Goal: Task Accomplishment & Management: Manage account settings

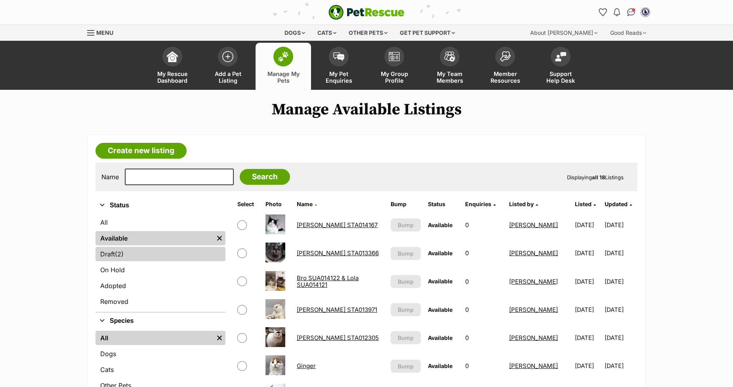
click at [105, 251] on link "Draft (2) Items" at bounding box center [160, 254] width 130 height 14
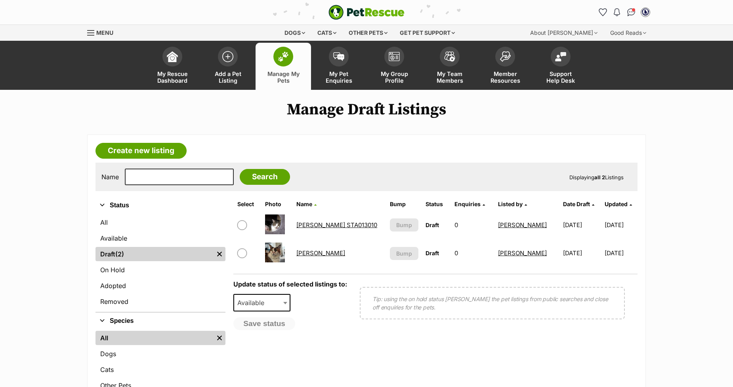
click at [310, 254] on link "Katie" at bounding box center [320, 254] width 49 height 8
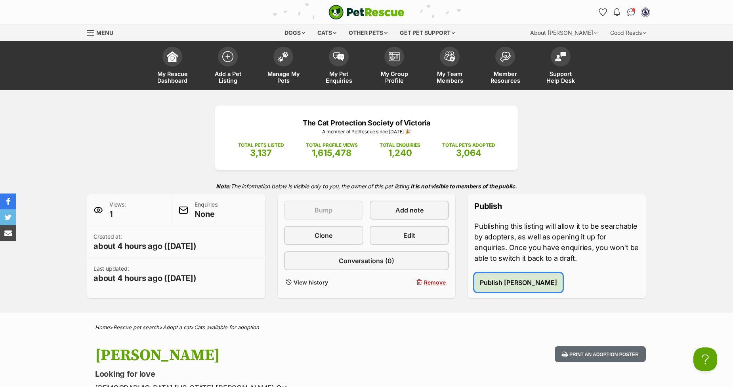
click at [488, 286] on span "Publish Katie" at bounding box center [518, 283] width 77 height 10
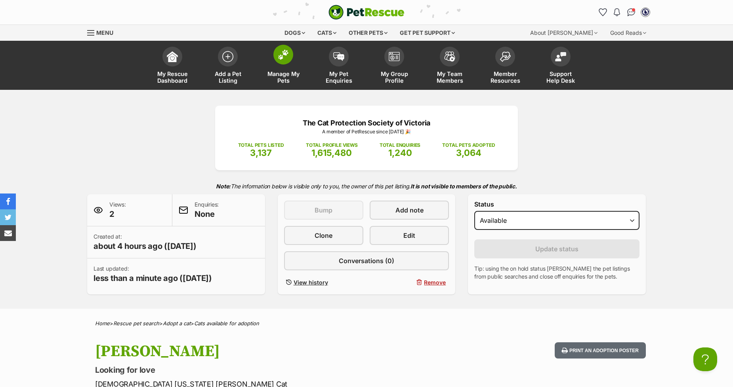
click at [278, 52] on img at bounding box center [283, 55] width 11 height 10
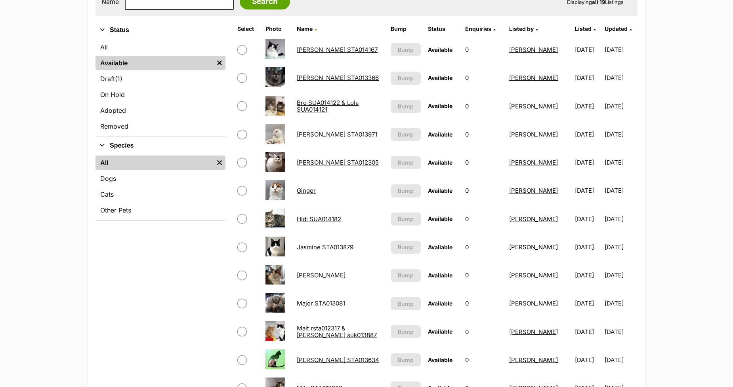
scroll to position [176, 0]
click at [302, 272] on link "[PERSON_NAME]" at bounding box center [321, 275] width 49 height 8
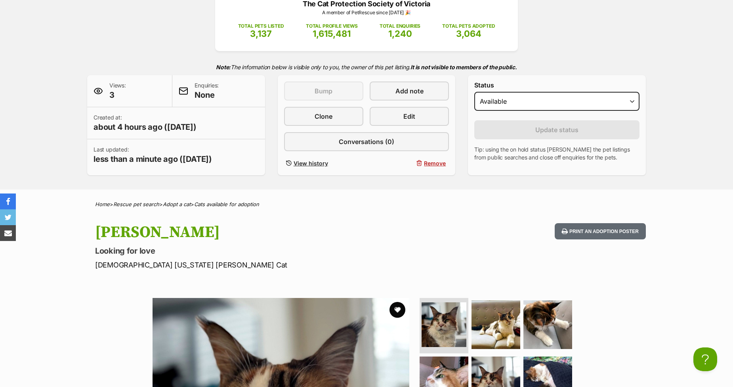
scroll to position [132, 0]
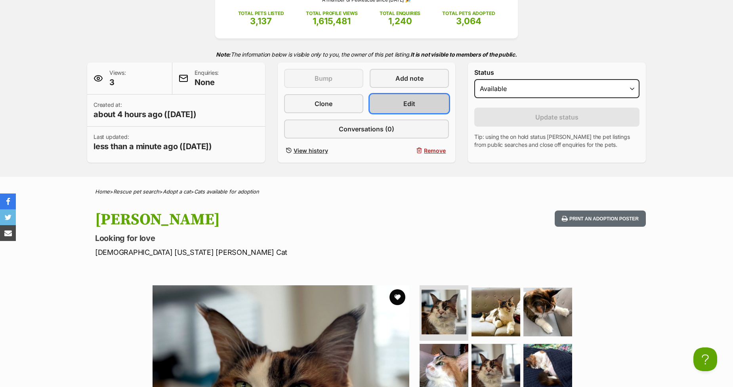
click at [402, 103] on link "Edit" at bounding box center [409, 103] width 79 height 19
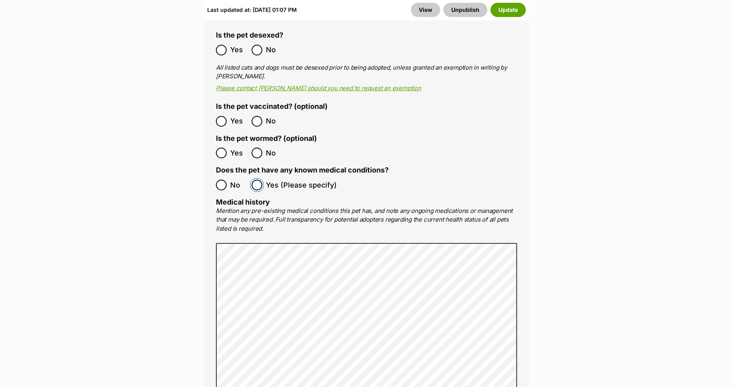
scroll to position [1760, 0]
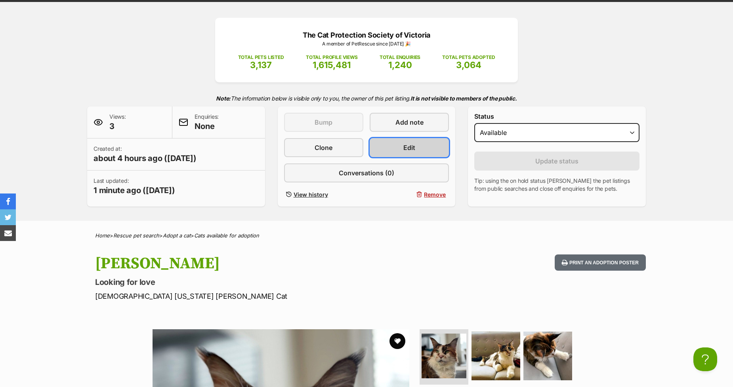
click at [407, 148] on span "Edit" at bounding box center [409, 148] width 12 height 10
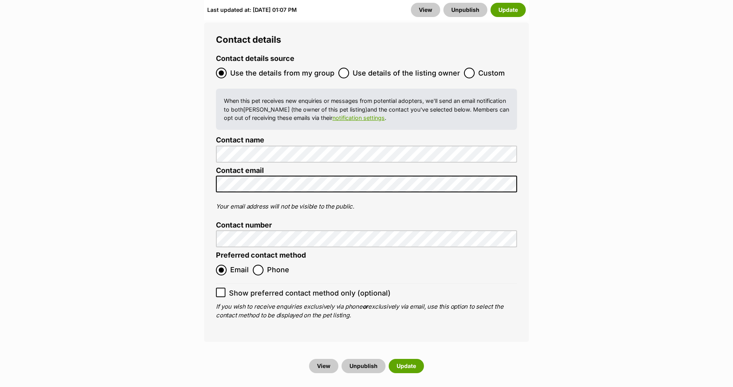
scroll to position [3256, 0]
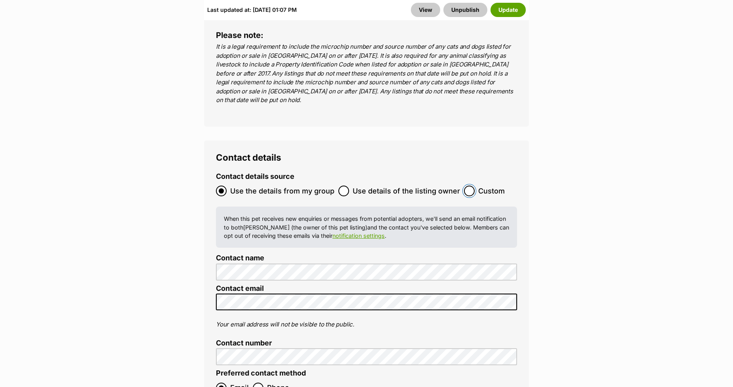
click at [465, 186] on input "Custom" at bounding box center [469, 191] width 11 height 11
radio input "true"
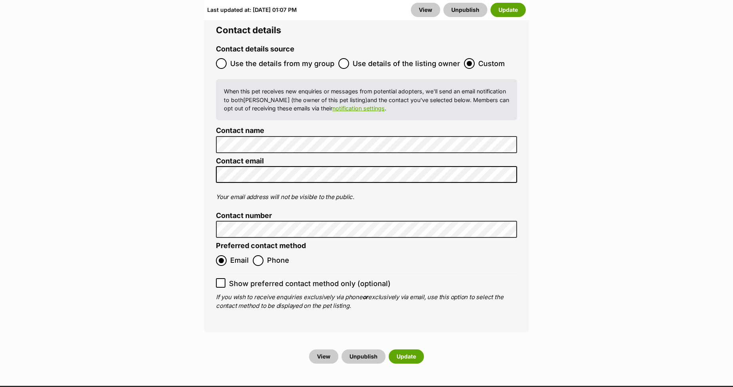
scroll to position [3388, 0]
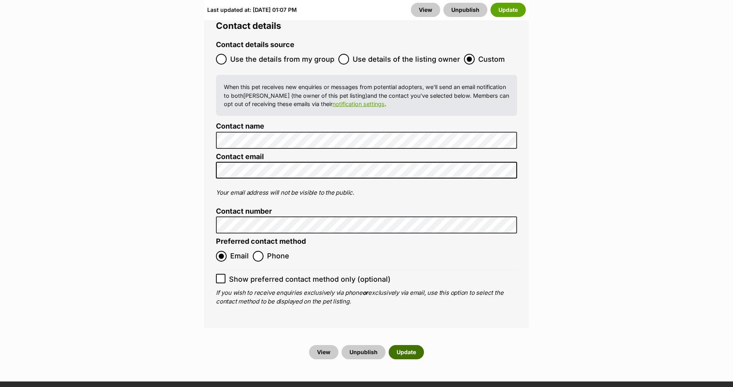
click at [412, 345] on button "Update" at bounding box center [406, 352] width 35 height 14
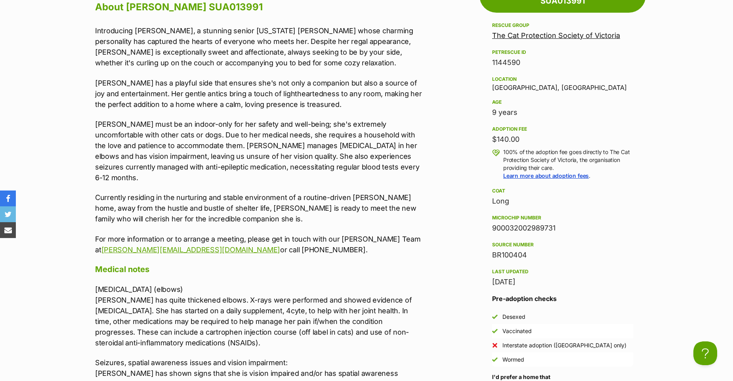
scroll to position [704, 0]
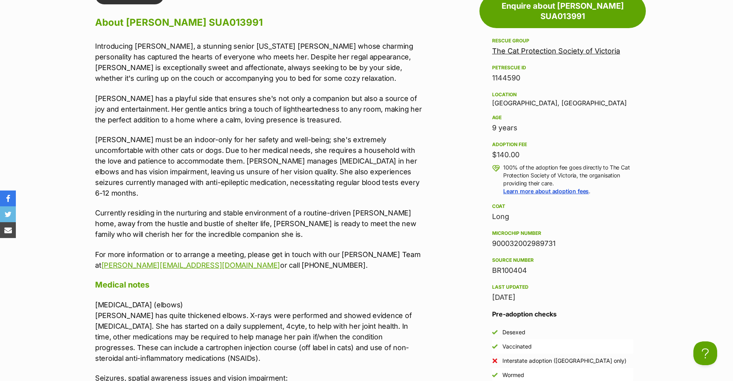
click at [92, 44] on div "Upload Videos About Katie SUA013991 Introducing Katie, a stunning senior Maine …" at bounding box center [254, 366] width 335 height 760
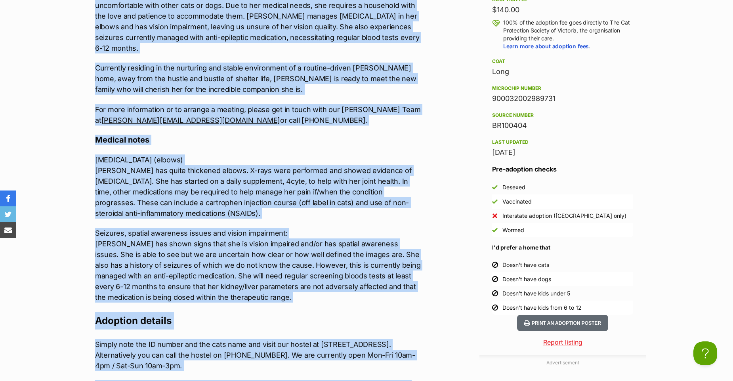
scroll to position [932, 0]
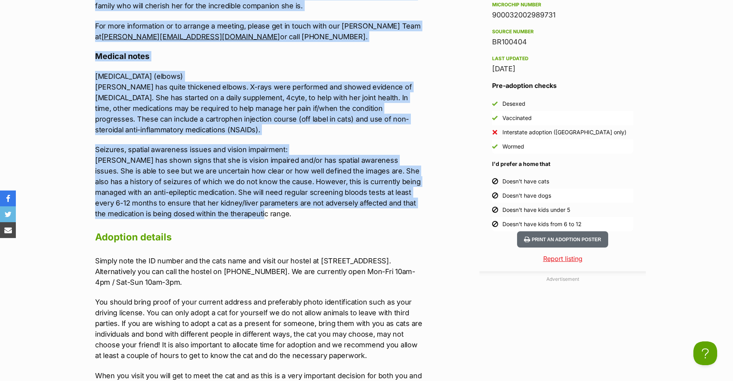
drag, startPoint x: 93, startPoint y: 45, endPoint x: 441, endPoint y: 201, distance: 380.8
click at [441, 201] on div "Advertisement Adoption information I've been adopted! This pet is no longer ava…" at bounding box center [366, 254] width 558 height 992
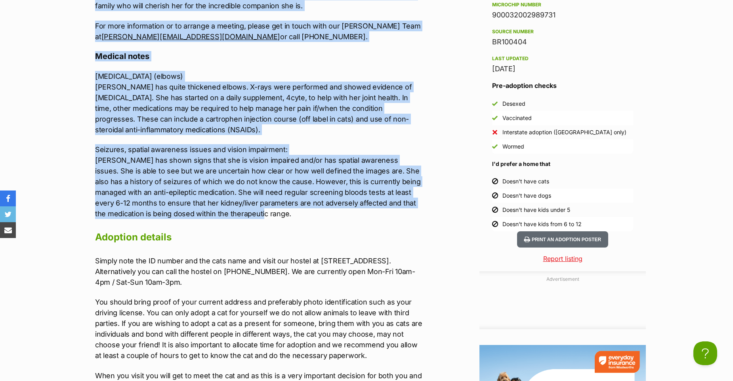
scroll to position [0, 0]
copy div "Introducing Katie, a stunning senior Maine Coon whose charming personality has …"
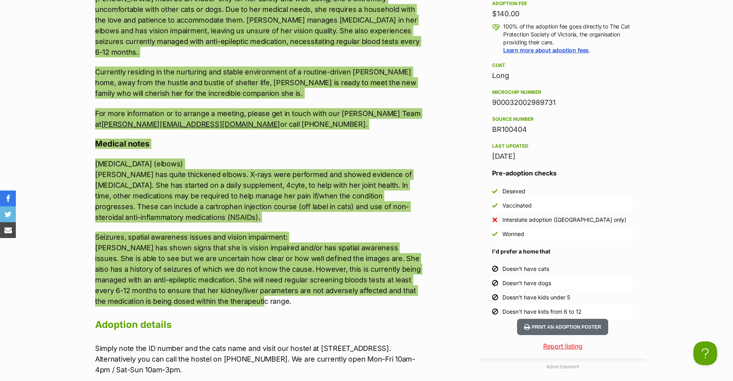
scroll to position [668, 0]
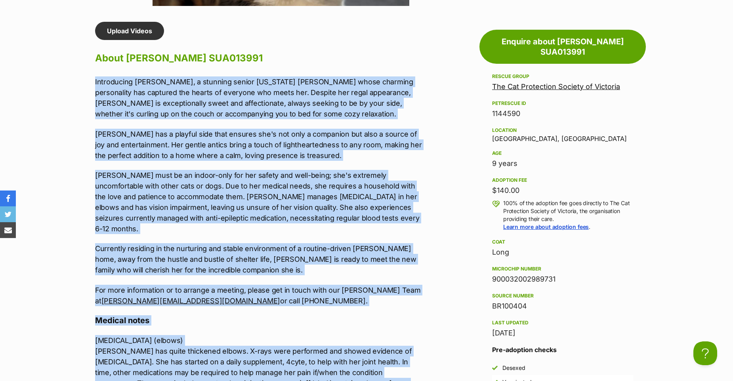
click at [148, 107] on p "Introducing Katie, a stunning senior Maine Coon whose charming personality has …" at bounding box center [258, 97] width 327 height 43
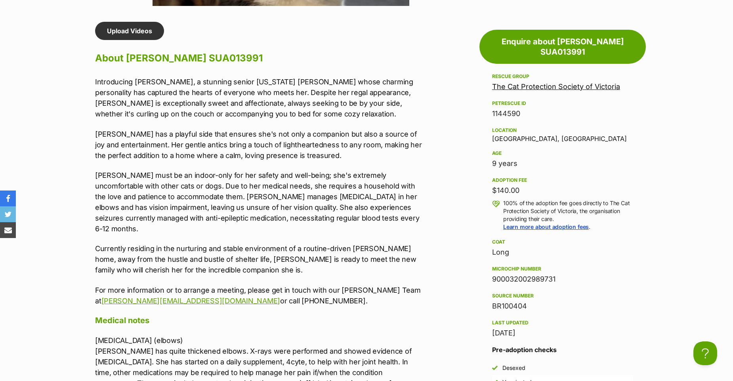
scroll to position [0, 0]
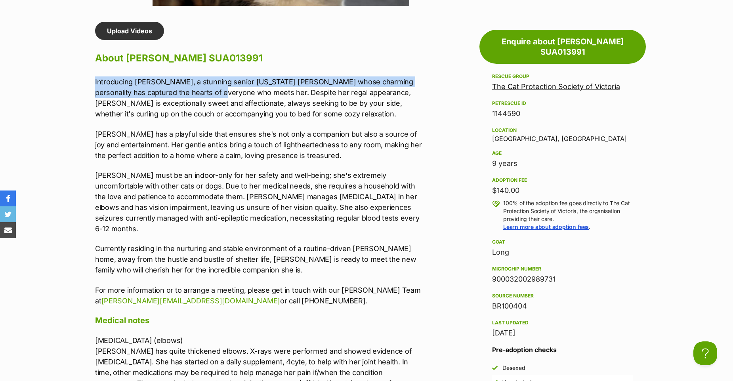
drag, startPoint x: 209, startPoint y: 91, endPoint x: 47, endPoint y: 78, distance: 162.6
click at [47, 78] on section "The Cat Protection Society of Victoria A member of PetRescue since 2016 🎉 TOTAL…" at bounding box center [366, 218] width 733 height 1592
copy p "Introducing Katie, a stunning senior Maine Coon whose charming personality has …"
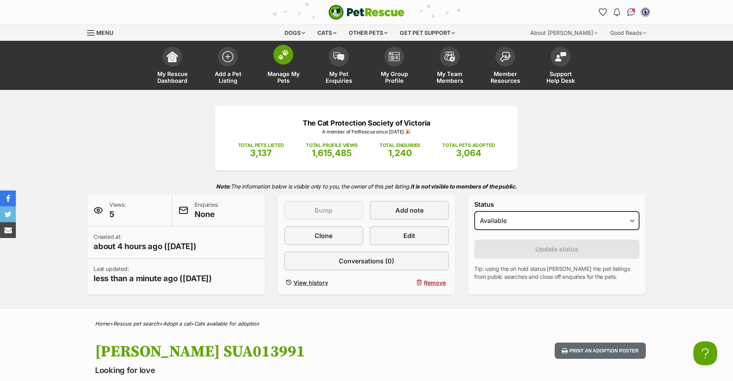
click at [284, 54] on img at bounding box center [283, 55] width 11 height 10
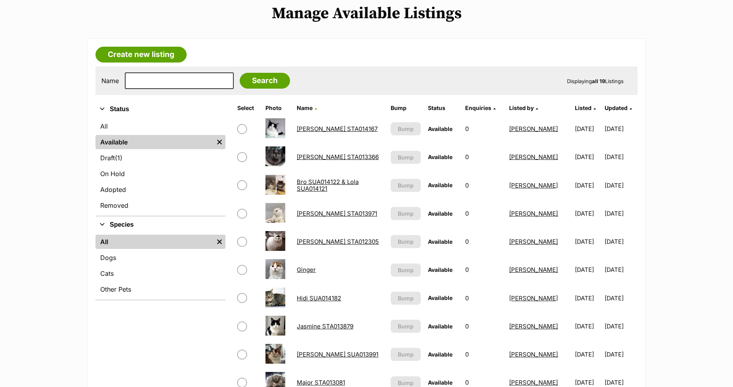
scroll to position [44, 0]
